Goal: Navigation & Orientation: Find specific page/section

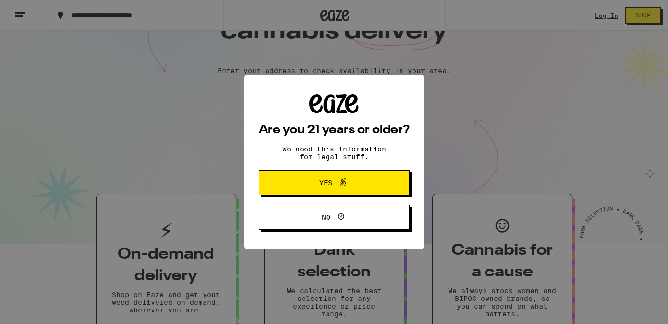
click at [307, 184] on span "Yes" at bounding box center [334, 182] width 73 height 12
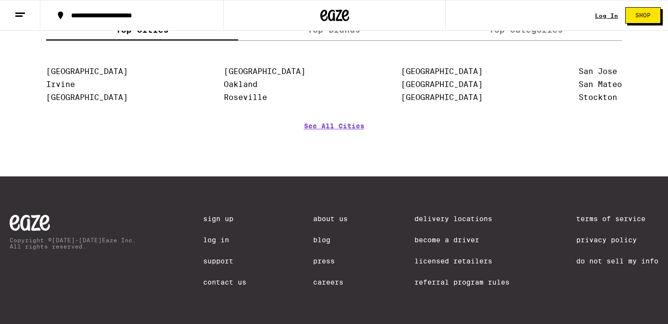
scroll to position [1272, 0]
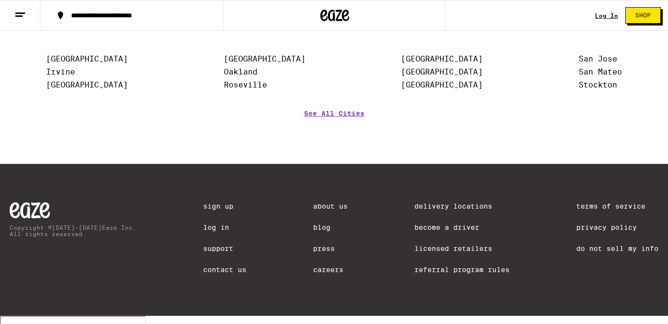
click at [313, 209] on link "About Us" at bounding box center [330, 206] width 35 height 8
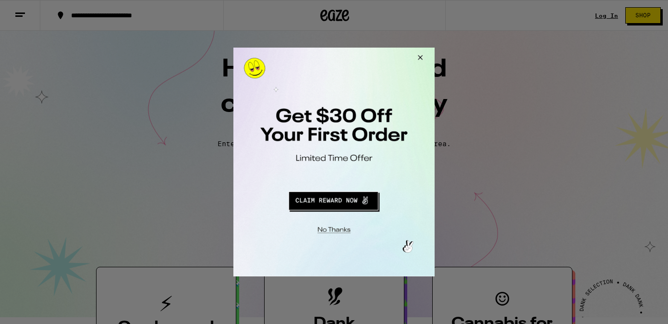
click at [425, 52] on button "Close Modal" at bounding box center [419, 59] width 26 height 23
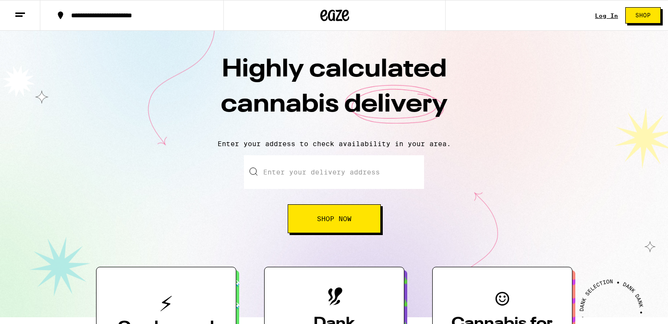
click at [21, 17] on icon at bounding box center [20, 15] width 12 height 12
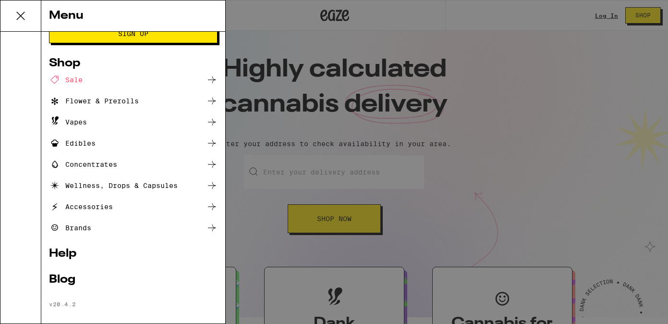
scroll to position [53, 0]
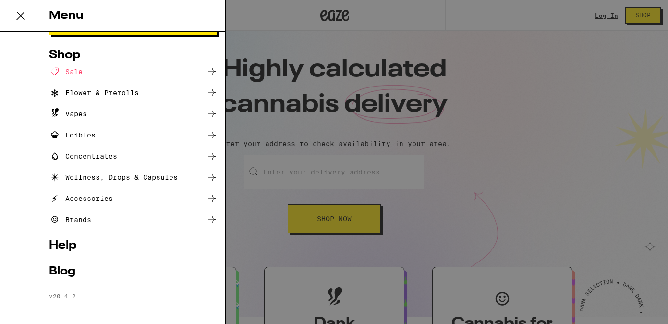
click at [73, 246] on link "Help" at bounding box center [133, 246] width 169 height 12
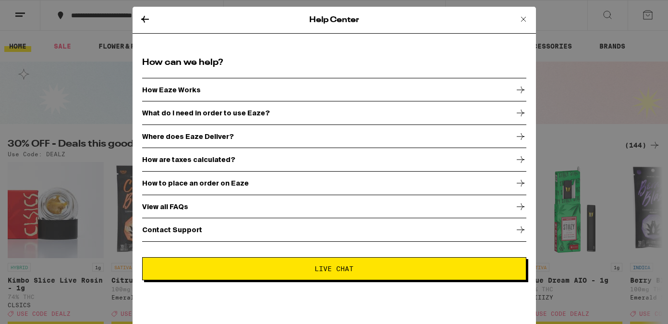
click at [146, 20] on icon at bounding box center [145, 19] width 12 height 12
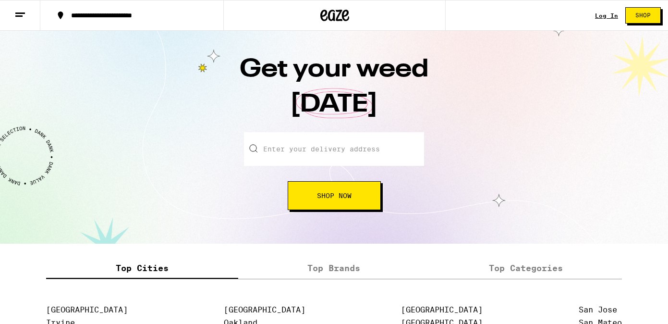
scroll to position [1272, 0]
